Goal: Information Seeking & Learning: Check status

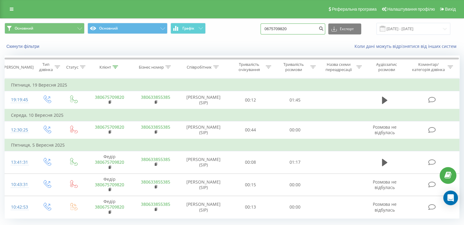
click at [298, 31] on input "0675709820" at bounding box center [292, 28] width 65 height 11
click at [302, 30] on input "0675709820" at bounding box center [292, 28] width 65 height 11
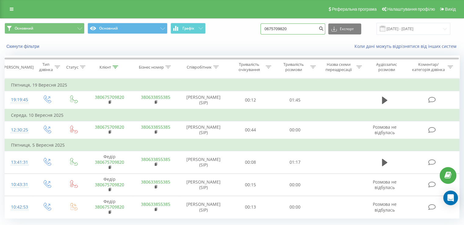
paste input "48726279162"
click at [321, 32] on input "48726279162" at bounding box center [292, 28] width 65 height 11
type input "48726279162"
click at [324, 30] on button "submit" at bounding box center [321, 28] width 8 height 11
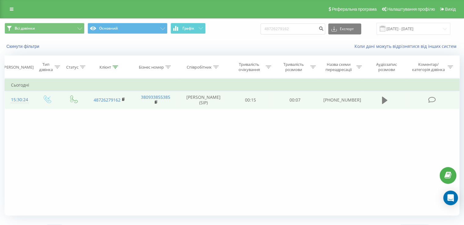
click at [381, 100] on button at bounding box center [384, 100] width 9 height 9
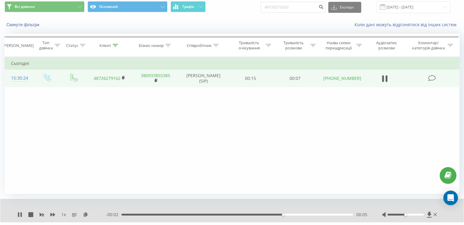
scroll to position [37, 0]
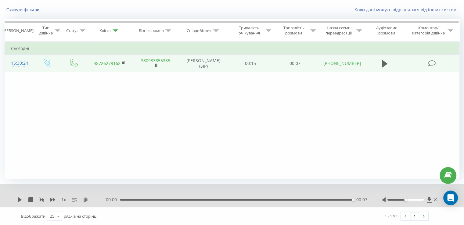
click at [401, 199] on div at bounding box center [405, 200] width 36 height 2
drag, startPoint x: 402, startPoint y: 199, endPoint x: 416, endPoint y: 201, distance: 13.5
click at [416, 201] on div at bounding box center [410, 200] width 56 height 6
click at [417, 200] on div at bounding box center [410, 200] width 56 height 6
click at [20, 199] on icon at bounding box center [20, 199] width 4 height 5
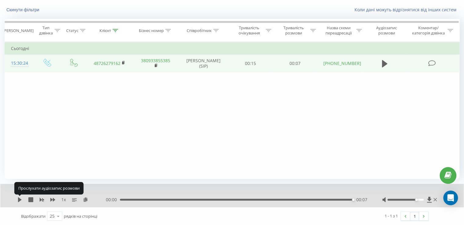
click at [20, 199] on icon at bounding box center [20, 199] width 4 height 5
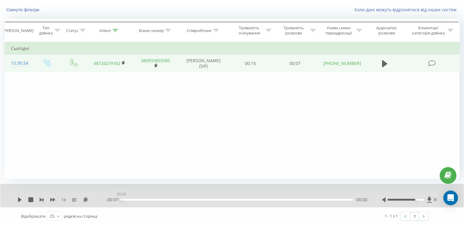
drag, startPoint x: 126, startPoint y: 199, endPoint x: 98, endPoint y: 197, distance: 28.7
click at [102, 197] on div "1 x - 00:07 00:00 00:00" at bounding box center [227, 200] width 421 height 6
click at [20, 198] on icon at bounding box center [20, 199] width 4 height 5
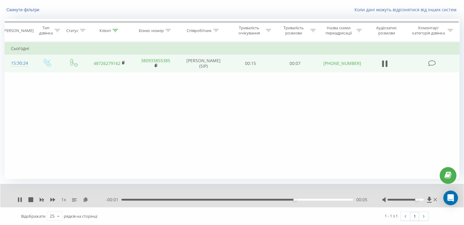
click at [124, 199] on div "- 00:01 00:05 00:05" at bounding box center [236, 200] width 261 height 6
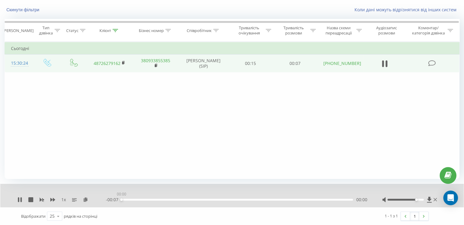
drag, startPoint x: 124, startPoint y: 198, endPoint x: 96, endPoint y: 198, distance: 28.3
click at [102, 198] on div "1 x - 00:07 00:00 00:00" at bounding box center [227, 200] width 421 height 6
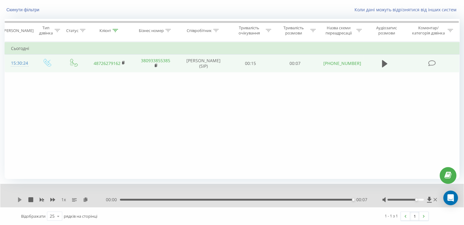
click at [18, 201] on icon at bounding box center [20, 199] width 4 height 5
click at [17, 197] on div "1 x 00:00 00:07 00:07" at bounding box center [231, 195] width 463 height 23
click at [383, 61] on icon at bounding box center [384, 63] width 5 height 7
click at [158, 201] on div "00:00 00:07 00:07" at bounding box center [236, 200] width 261 height 6
drag, startPoint x: 153, startPoint y: 197, endPoint x: 132, endPoint y: 202, distance: 21.2
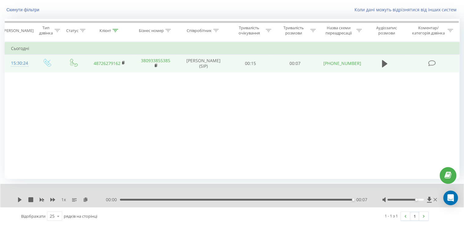
click at [132, 202] on div "00:00 00:07 00:07" at bounding box center [236, 200] width 261 height 6
click at [128, 201] on div "00:00 00:07 00:07" at bounding box center [236, 200] width 261 height 6
click at [126, 197] on div "00:00 00:07 00:07" at bounding box center [236, 200] width 261 height 6
click at [123, 199] on div "00:07" at bounding box center [236, 200] width 233 height 2
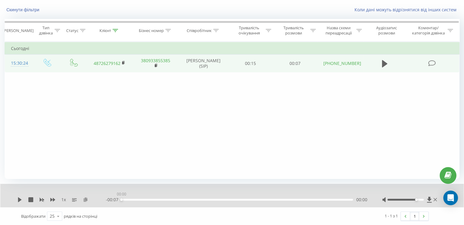
drag, startPoint x: 123, startPoint y: 199, endPoint x: 83, endPoint y: 200, distance: 39.3
click at [91, 200] on div "1 x - 00:07 00:00 00:00" at bounding box center [227, 200] width 421 height 6
click at [18, 197] on icon at bounding box center [19, 199] width 5 height 5
click at [19, 200] on icon at bounding box center [18, 199] width 1 height 5
click at [19, 200] on icon at bounding box center [20, 199] width 4 height 5
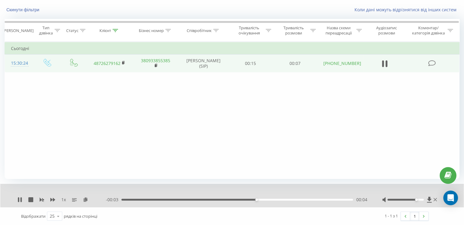
drag, startPoint x: 194, startPoint y: 200, endPoint x: 190, endPoint y: 200, distance: 4.0
click at [190, 200] on div "- 00:03 00:04 00:04" at bounding box center [236, 200] width 261 height 6
click at [189, 200] on div "00:02" at bounding box center [236, 200] width 231 height 2
drag, startPoint x: 178, startPoint y: 200, endPoint x: 102, endPoint y: 202, distance: 75.3
click at [102, 202] on div "1 x - 00:07 00:00 00:00" at bounding box center [231, 195] width 463 height 23
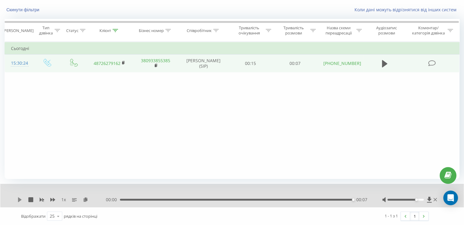
click at [19, 197] on icon at bounding box center [19, 199] width 5 height 5
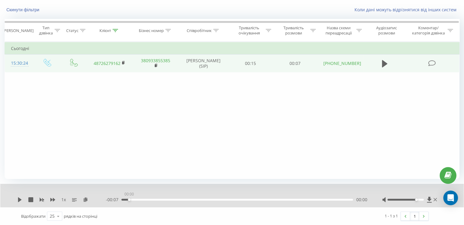
drag, startPoint x: 130, startPoint y: 198, endPoint x: 93, endPoint y: 198, distance: 37.8
click at [96, 198] on div "1 x - 00:07 00:00 00:00" at bounding box center [227, 200] width 421 height 6
click at [19, 198] on icon at bounding box center [20, 199] width 4 height 5
